Goal: Transaction & Acquisition: Purchase product/service

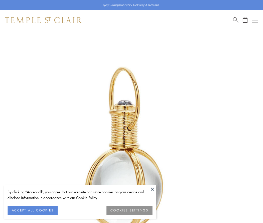
scroll to position [131, 0]
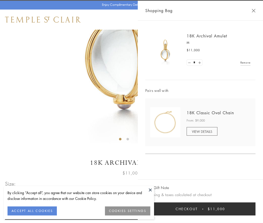
click at [201, 209] on button "Checkout $11,000" at bounding box center [200, 208] width 110 height 13
